Goal: Transaction & Acquisition: Purchase product/service

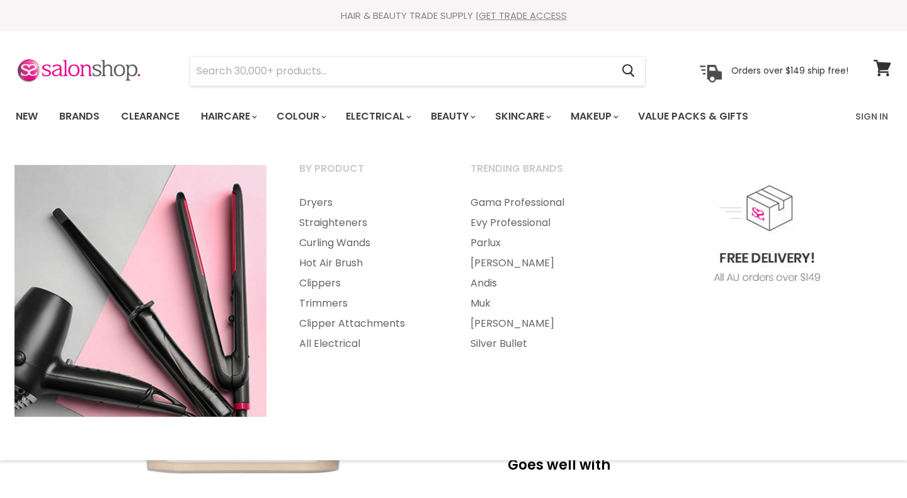
select select "1 Litre"
click at [406, 84] on input "Search" at bounding box center [400, 71] width 421 height 29
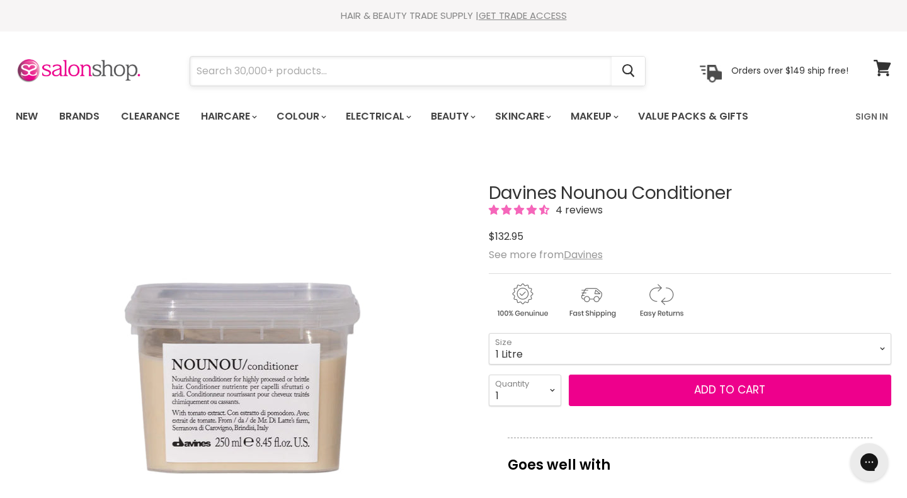
click at [406, 84] on input "Search" at bounding box center [400, 71] width 421 height 29
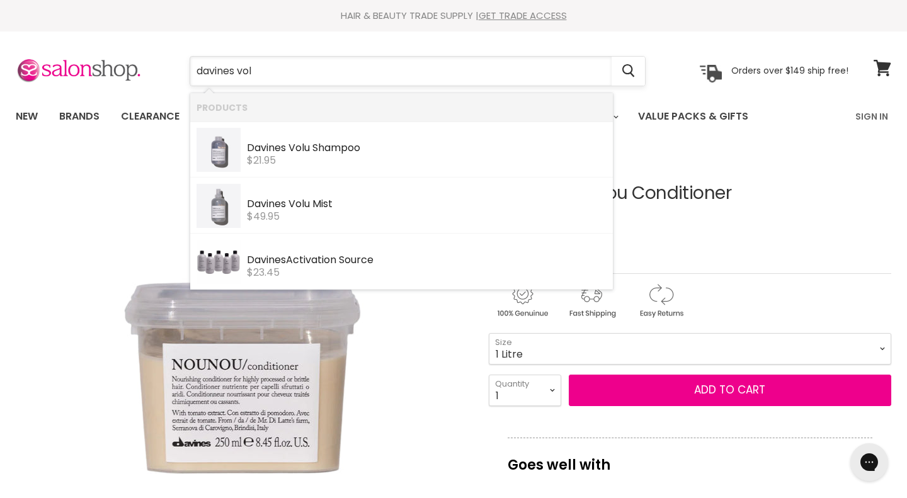
type input "davines volu"
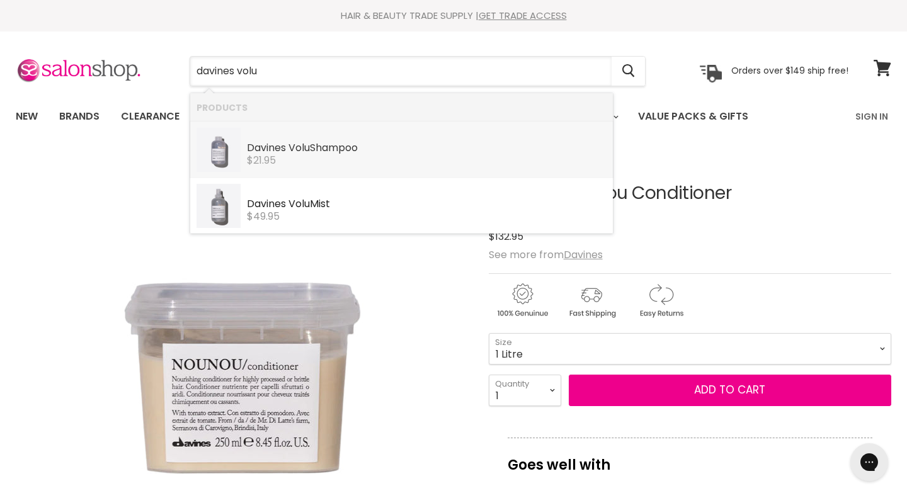
click at [421, 166] on div "$21.95" at bounding box center [427, 160] width 360 height 11
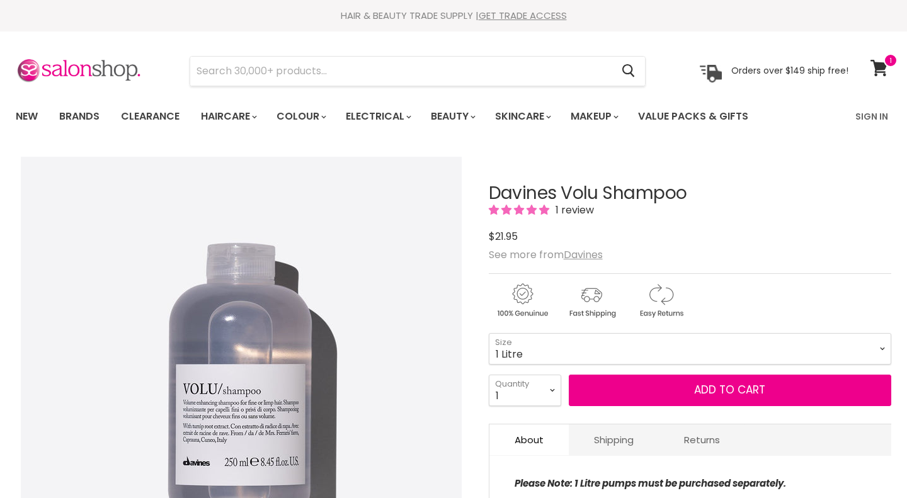
click option "1 Litre" at bounding box center [0, 0] width 0 height 0
select select "1 Litre"
click at [489, 333] on select "75ml 250ml 1 Litre" at bounding box center [690, 348] width 403 height 31
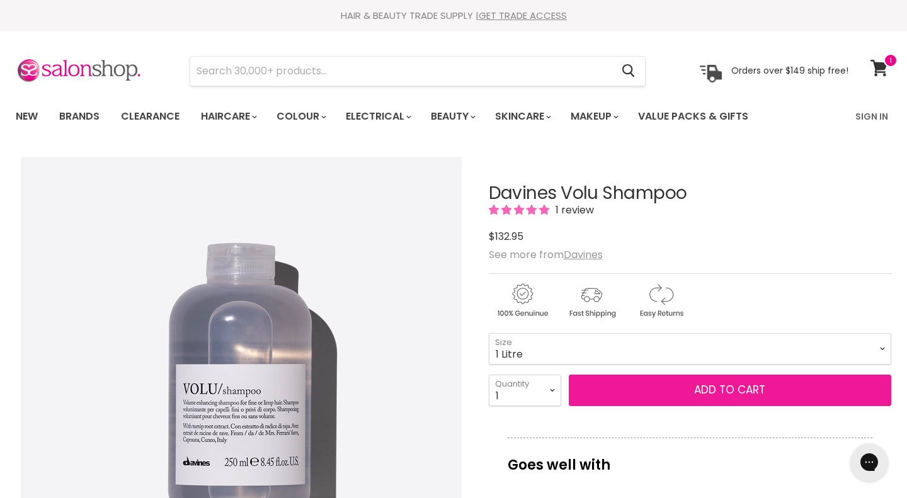
click at [623, 384] on button "Add to cart" at bounding box center [730, 390] width 323 height 31
click at [693, 393] on button "Add to cart" at bounding box center [730, 390] width 323 height 31
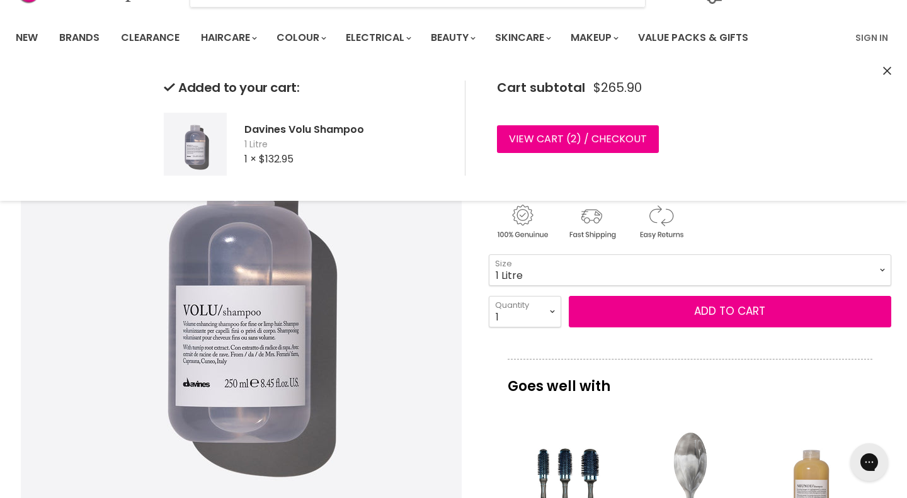
scroll to position [79, 0]
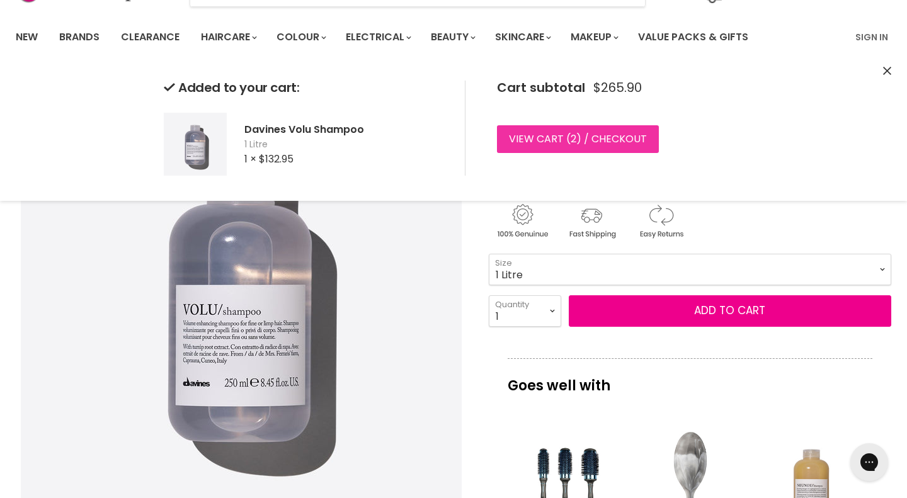
click at [626, 141] on link "View cart ( 2 ) / Checkout" at bounding box center [578, 139] width 162 height 28
